Goal: Book appointment/travel/reservation

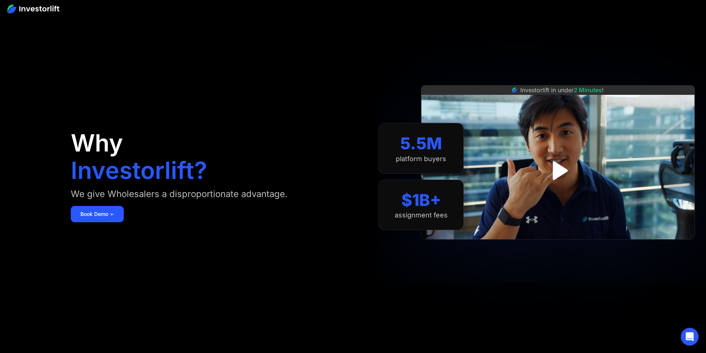
click at [124, 222] on link "Book Demo ➢" at bounding box center [97, 214] width 53 height 16
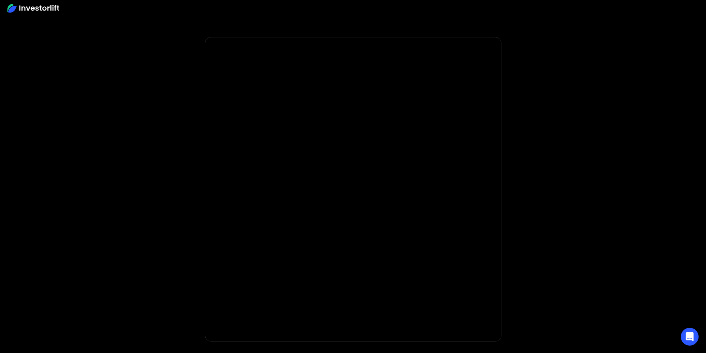
drag, startPoint x: 154, startPoint y: 138, endPoint x: 146, endPoint y: 138, distance: 7.4
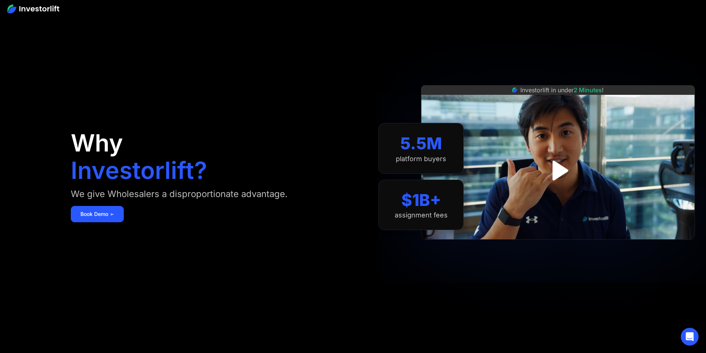
click at [119, 163] on aside "Why Investorlift? We give Wholesalers a disproportionate advantage. Book Demo ➢…" at bounding box center [353, 176] width 706 height 353
click at [202, 182] on h1 "Investorlift?" at bounding box center [139, 171] width 136 height 24
click at [201, 177] on h1 "Investorlift?" at bounding box center [139, 171] width 136 height 24
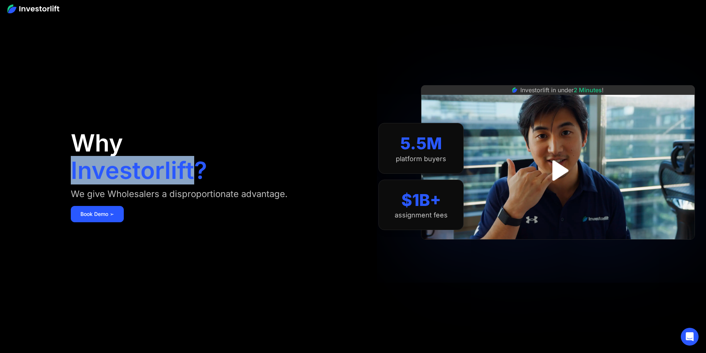
click at [201, 177] on h1 "Investorlift?" at bounding box center [139, 171] width 136 height 24
copy h1 "Investorlift"
